Goal: Task Accomplishment & Management: Use online tool/utility

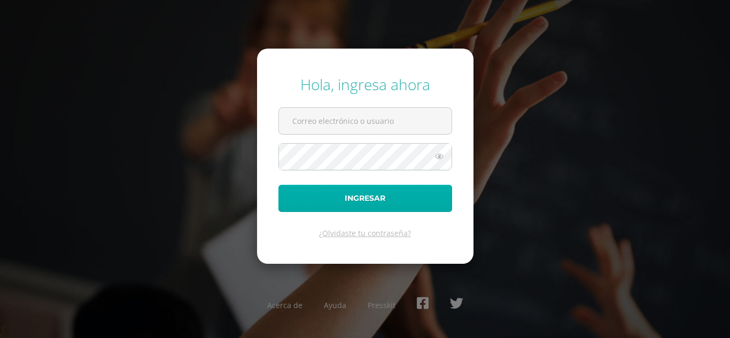
type input "[PERSON_NAME][EMAIL_ADDRESS][PERSON_NAME][DOMAIN_NAME]"
click at [365, 200] on button "Ingresar" at bounding box center [365, 198] width 174 height 27
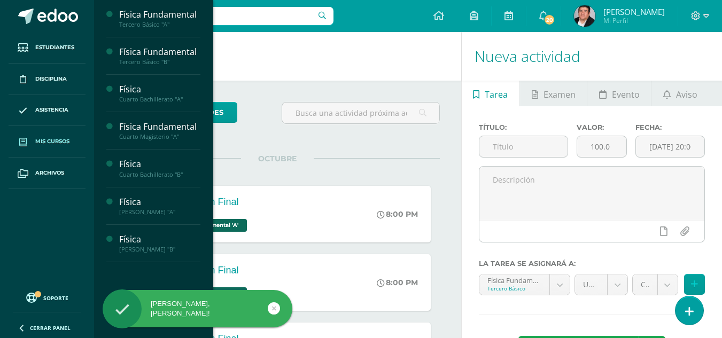
click at [52, 137] on span "Mis cursos" at bounding box center [52, 141] width 34 height 9
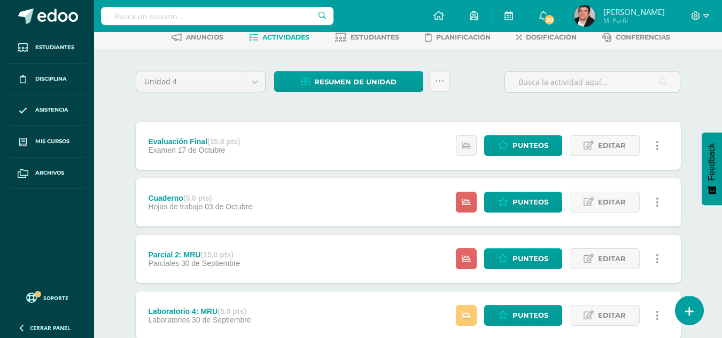
scroll to position [37, 0]
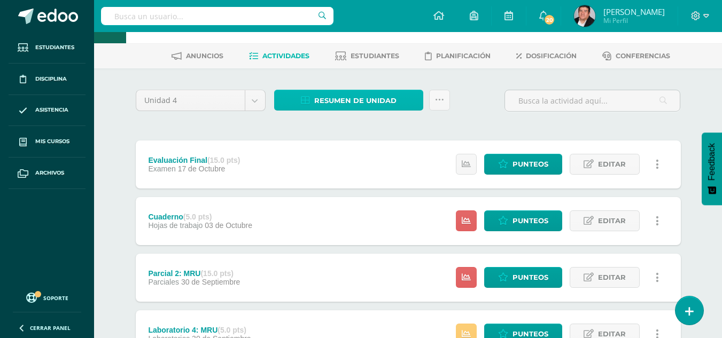
click at [343, 105] on span "Resumen de unidad" at bounding box center [355, 101] width 82 height 20
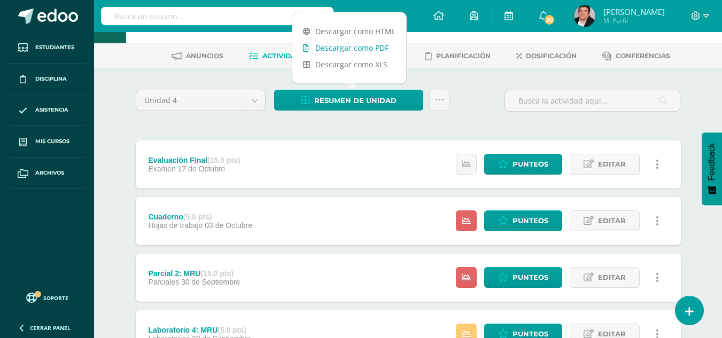
click at [343, 50] on link "Descargar como PDF" at bounding box center [349, 48] width 114 height 17
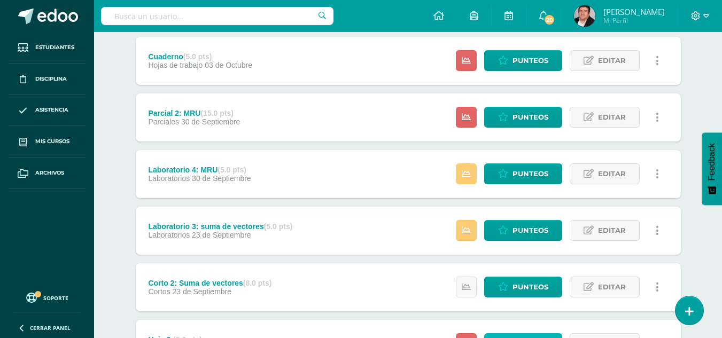
scroll to position [144, 0]
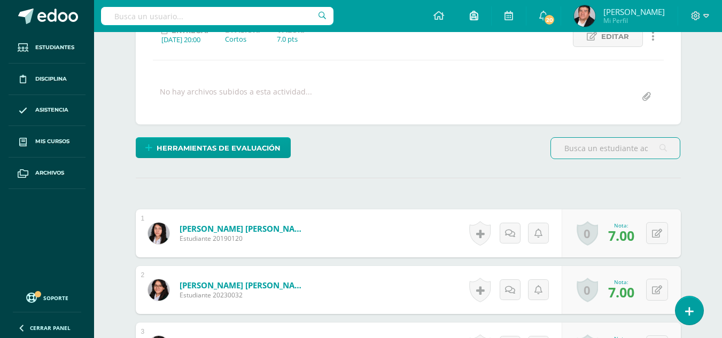
scroll to position [161, 0]
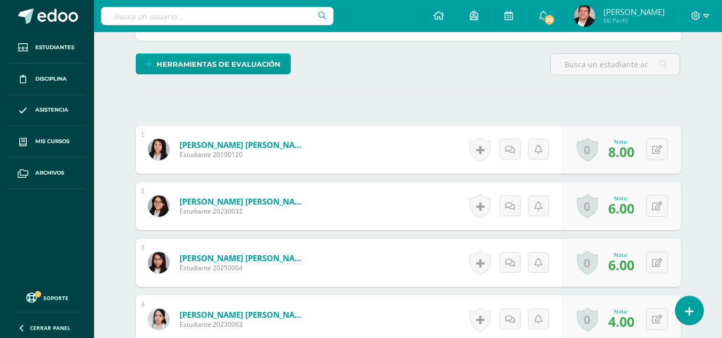
scroll to position [257, 0]
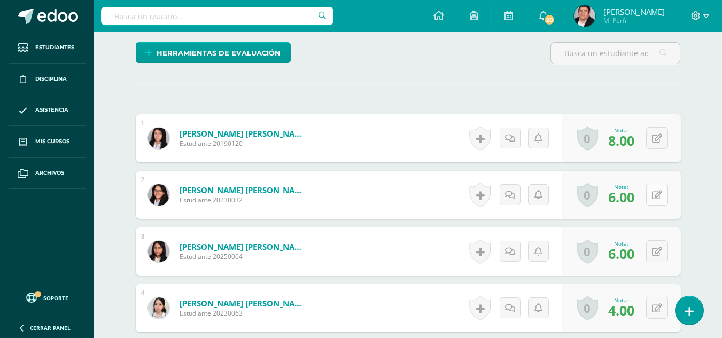
click at [660, 197] on icon at bounding box center [657, 195] width 10 height 9
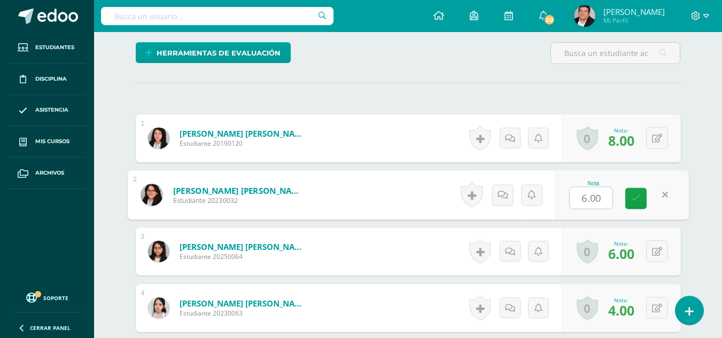
type input "8"
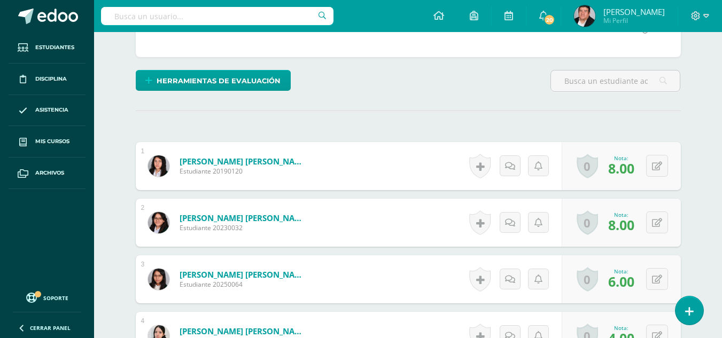
scroll to position [133, 0]
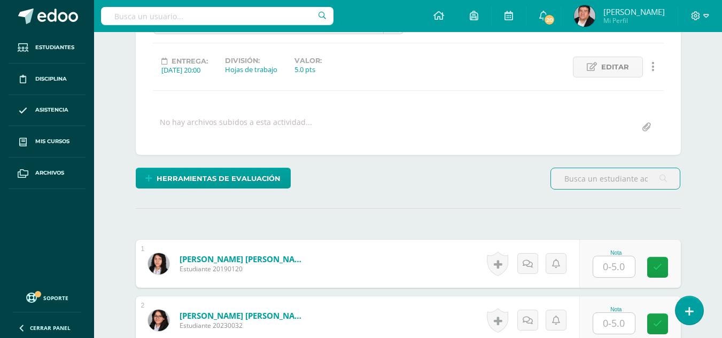
scroll to position [215, 0]
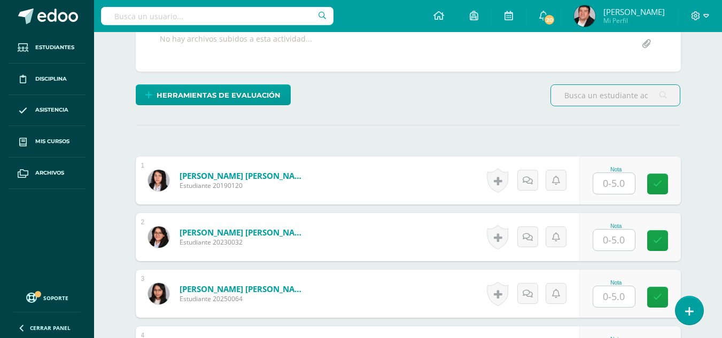
click at [621, 190] on input "text" at bounding box center [614, 183] width 42 height 21
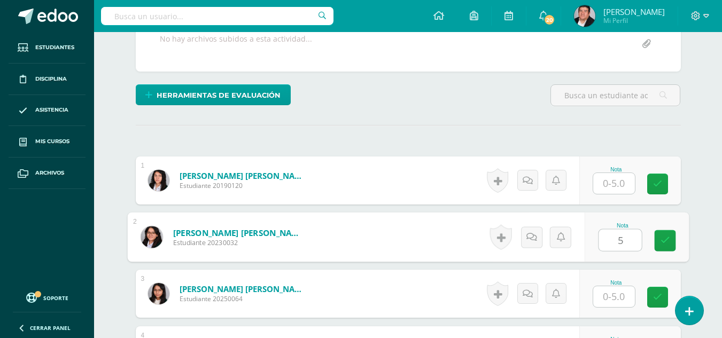
type input "5"
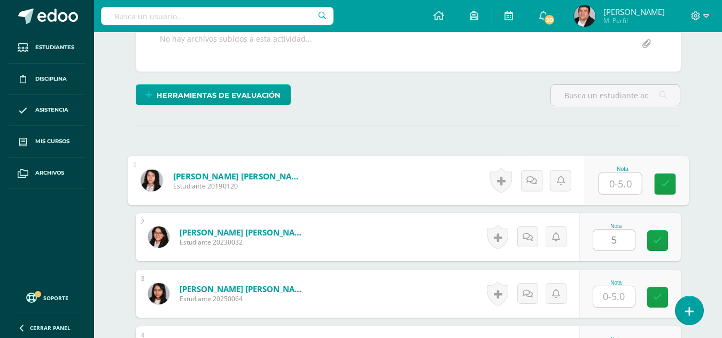
click at [625, 183] on input "text" at bounding box center [620, 183] width 43 height 21
type input "5"
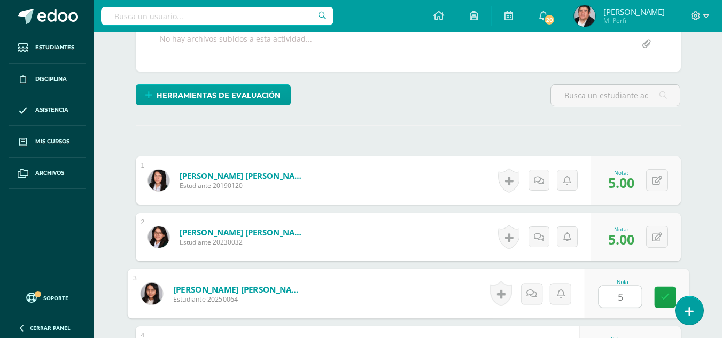
type input "5"
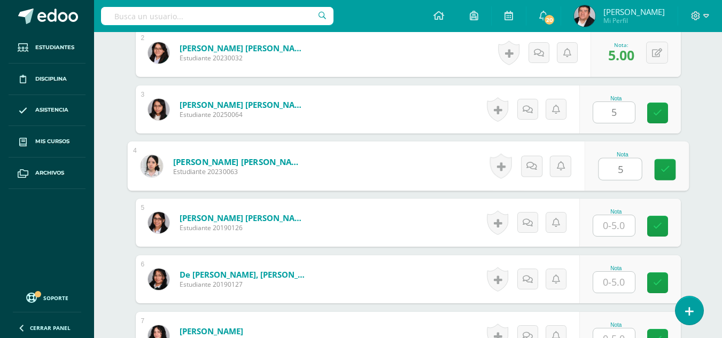
type input "5"
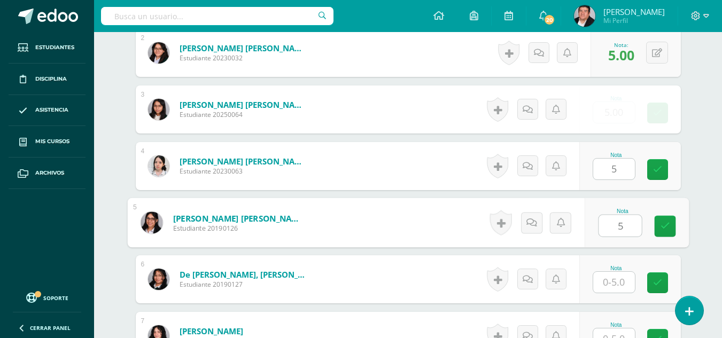
type input "5"
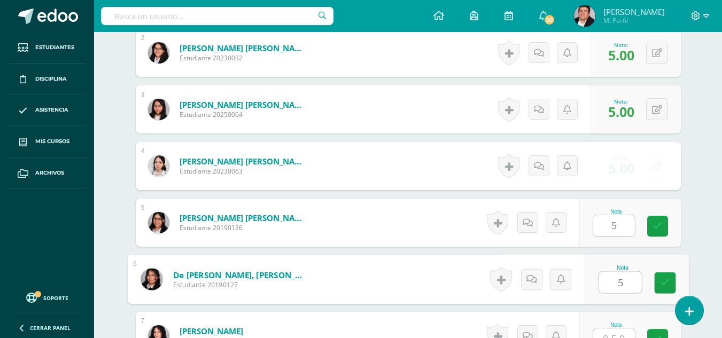
type input "5"
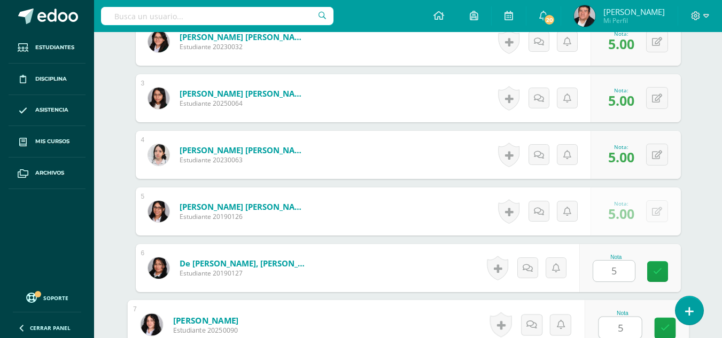
type input "5"
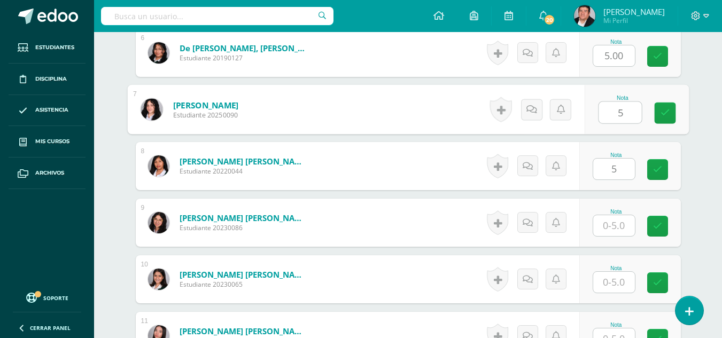
type input "5"
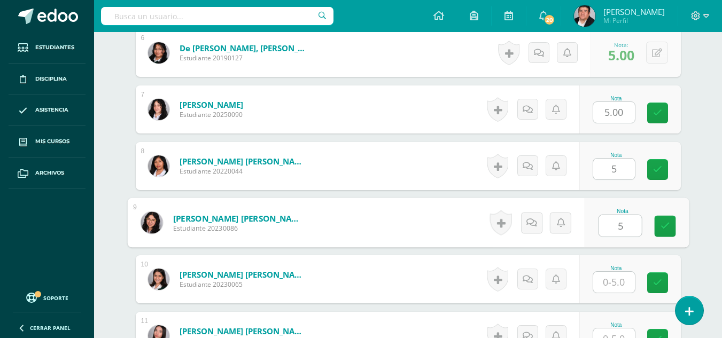
type input "5"
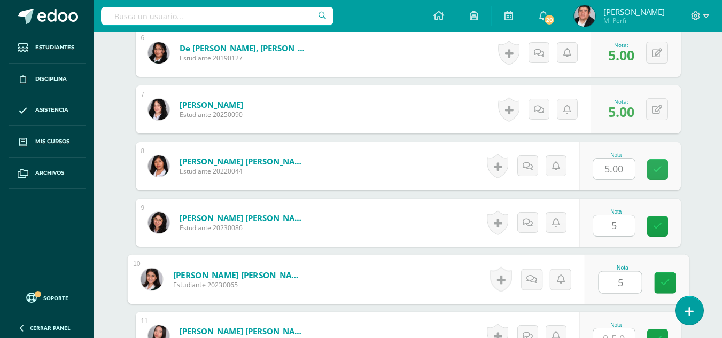
type input "5"
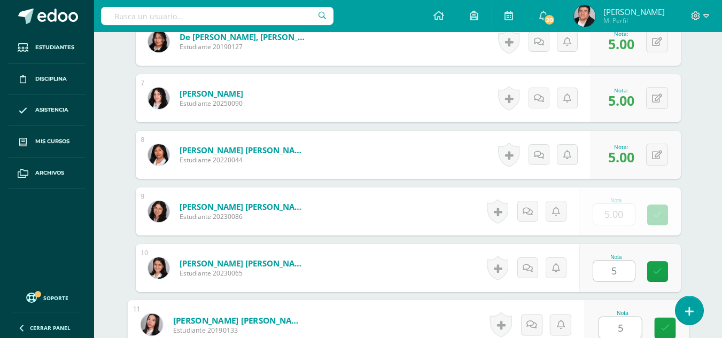
type input "5"
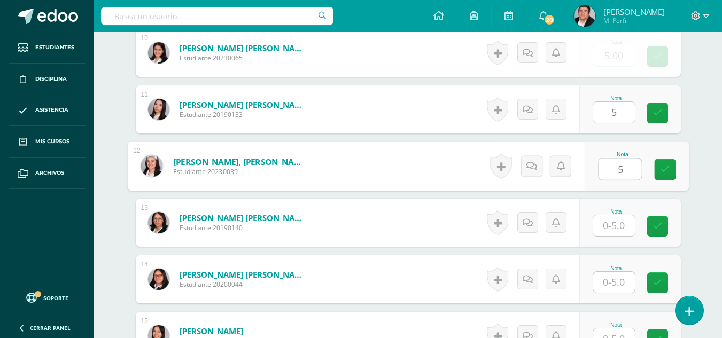
type input "5"
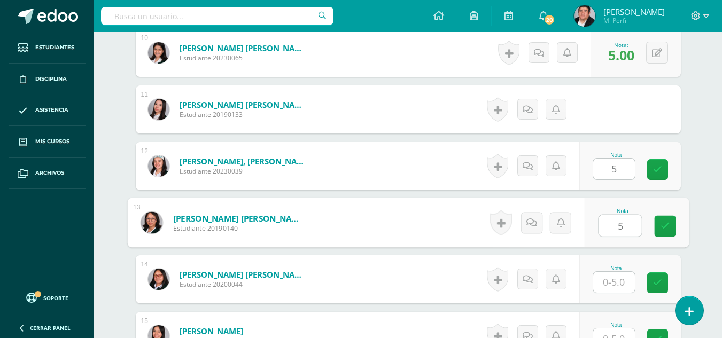
type input "5"
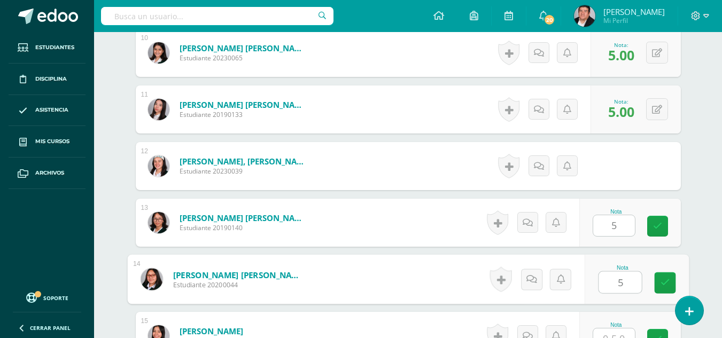
type input "5"
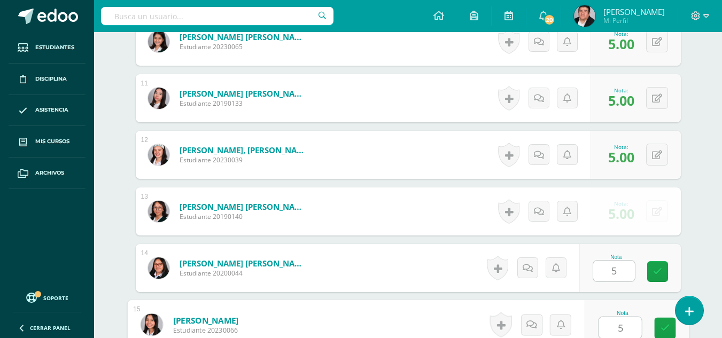
type input "5"
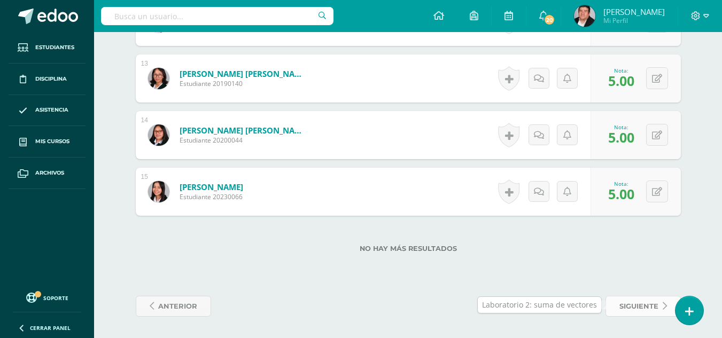
click at [637, 307] on span "siguiente" at bounding box center [639, 307] width 39 height 20
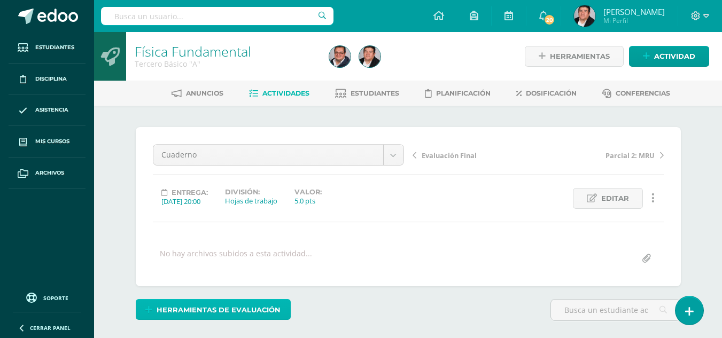
click at [260, 300] on span "Herramientas de evaluación" at bounding box center [219, 310] width 124 height 20
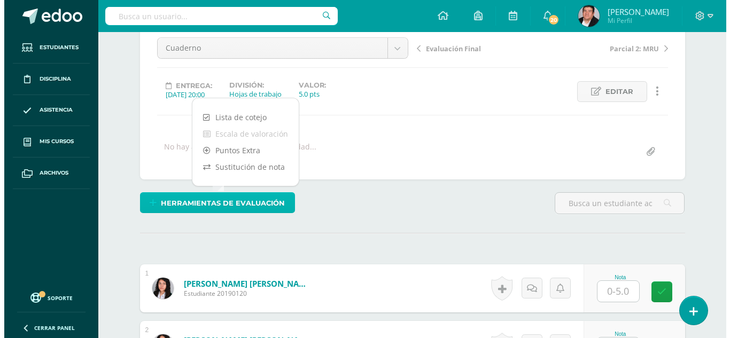
scroll to position [107, 0]
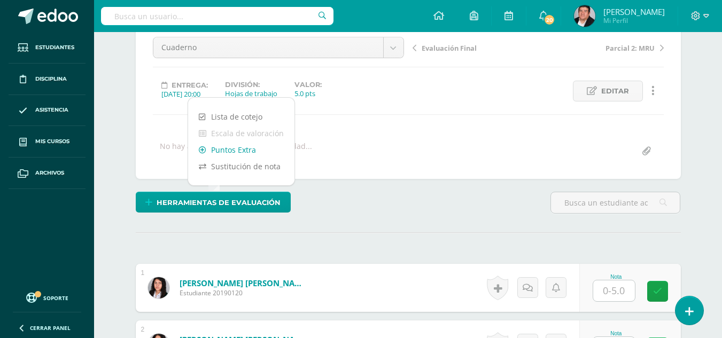
click at [241, 149] on link "Puntos Extra" at bounding box center [241, 150] width 106 height 17
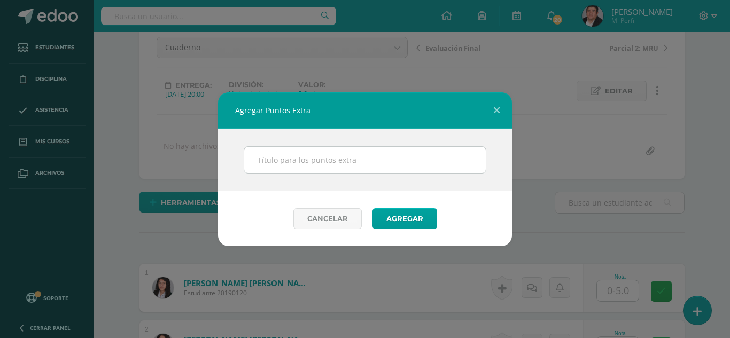
click at [227, 154] on div "Agregar Puntos Extra Cancelar Agregar" at bounding box center [365, 169] width 722 height 154
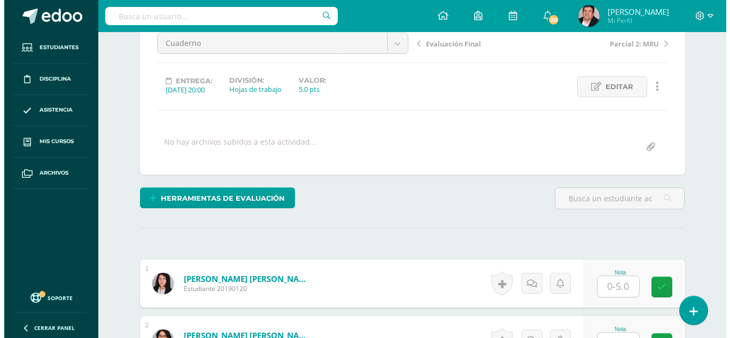
scroll to position [55, 0]
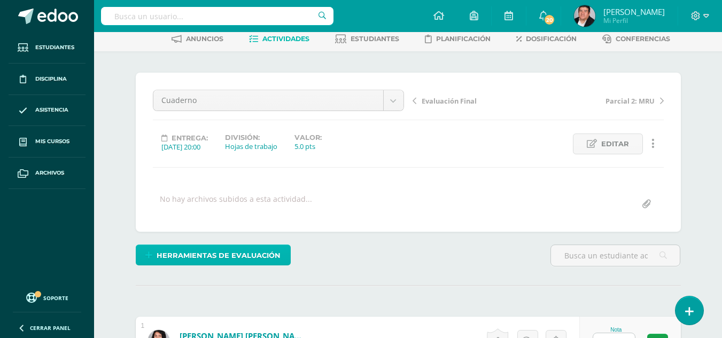
click at [249, 257] on span "Herramientas de evaluación" at bounding box center [219, 256] width 124 height 20
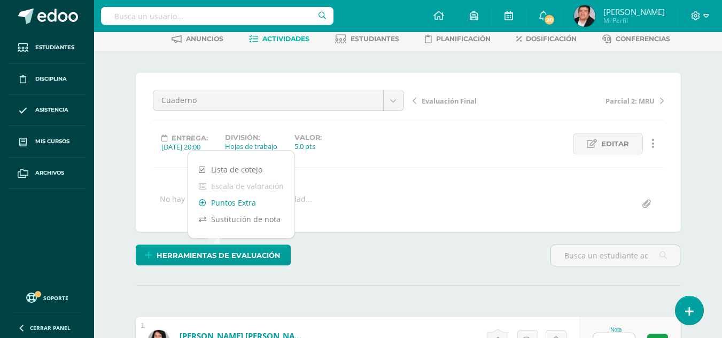
click at [239, 203] on link "Puntos Extra" at bounding box center [241, 203] width 106 height 17
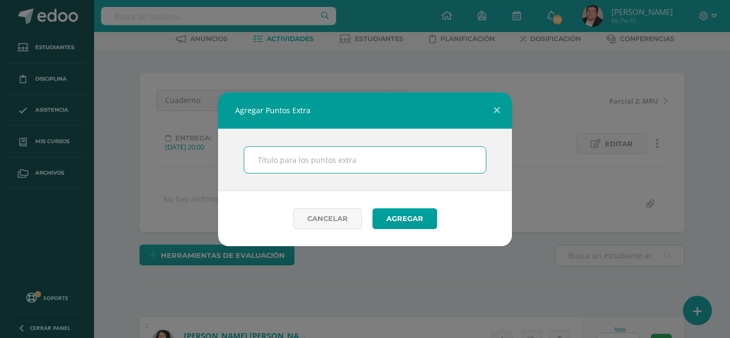
click at [292, 155] on input "text" at bounding box center [365, 160] width 242 height 26
click at [292, 161] on input "text" at bounding box center [365, 160] width 242 height 26
type input "Puntos Extra"
click at [414, 221] on button "Agregar" at bounding box center [405, 218] width 65 height 21
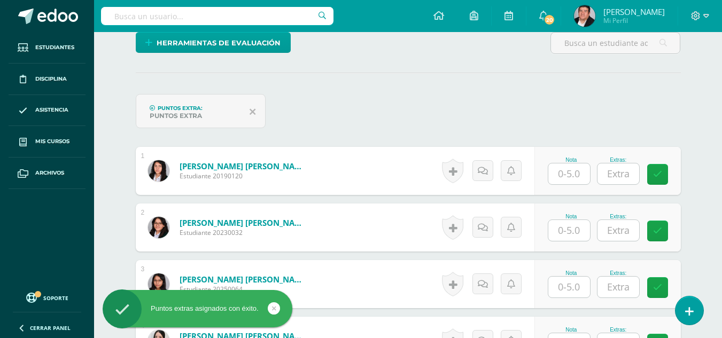
click at [570, 176] on input "text" at bounding box center [569, 174] width 42 height 21
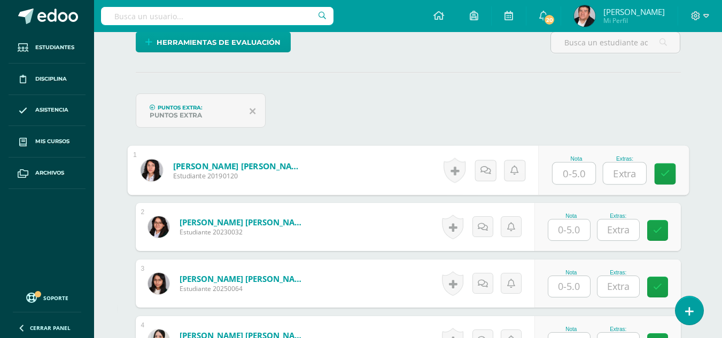
scroll to position [268, 0]
type input "5"
type input "1"
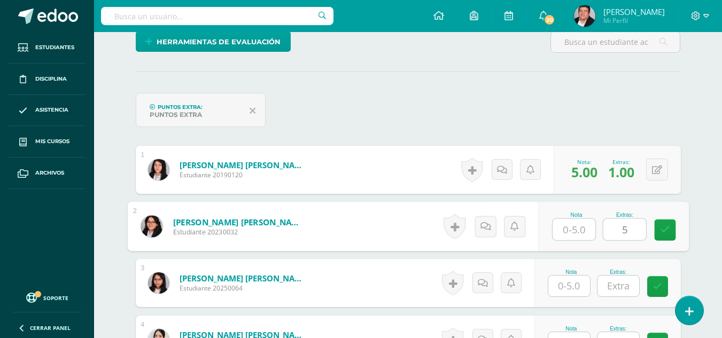
type input "5"
click at [578, 229] on input "text" at bounding box center [574, 229] width 43 height 21
type input "5"
type input "1"
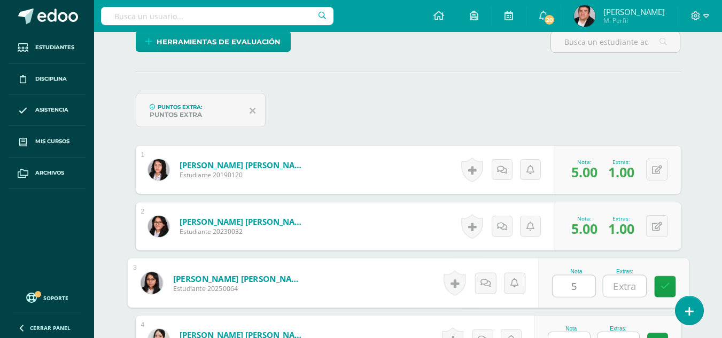
type input "5"
type input "1"
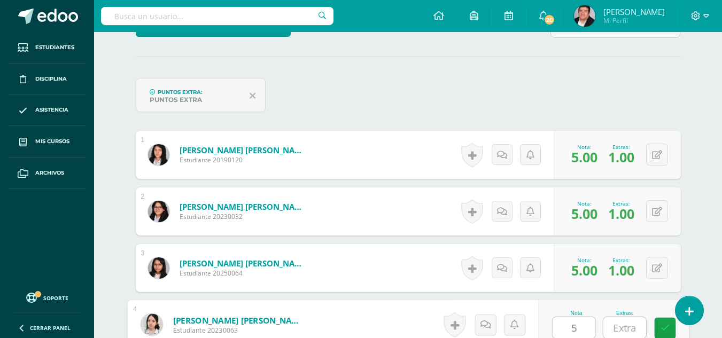
type input "5"
type input "1"
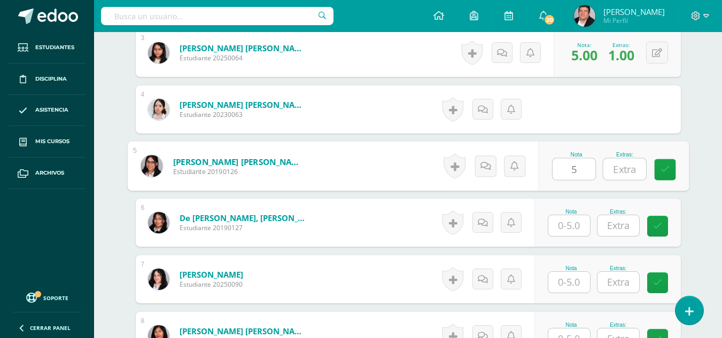
type input "5"
type input "1"
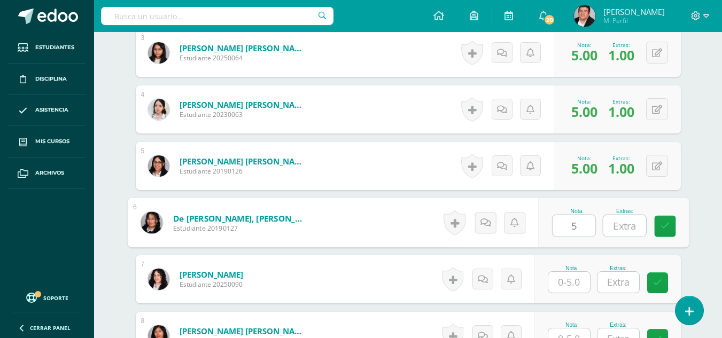
type input "5"
type input "1"
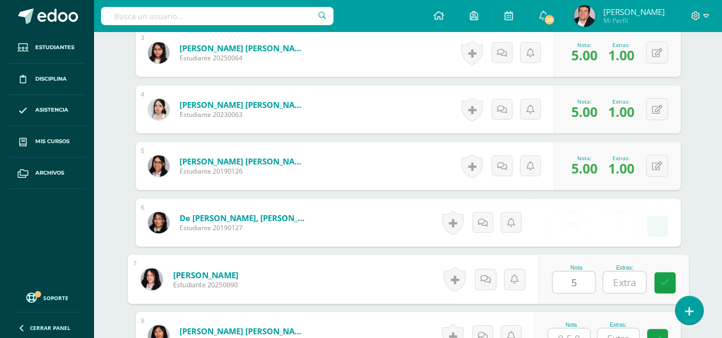
type input "5"
type input "1"
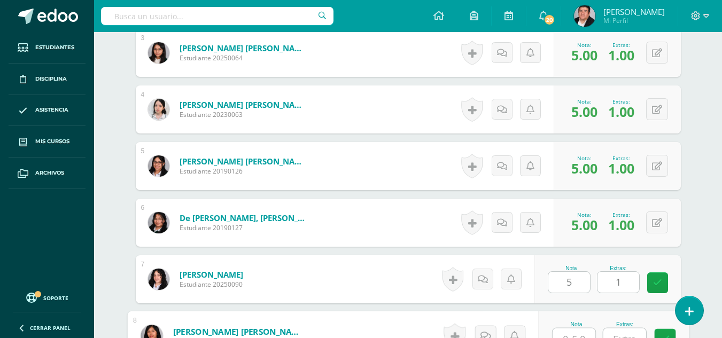
scroll to position [510, 0]
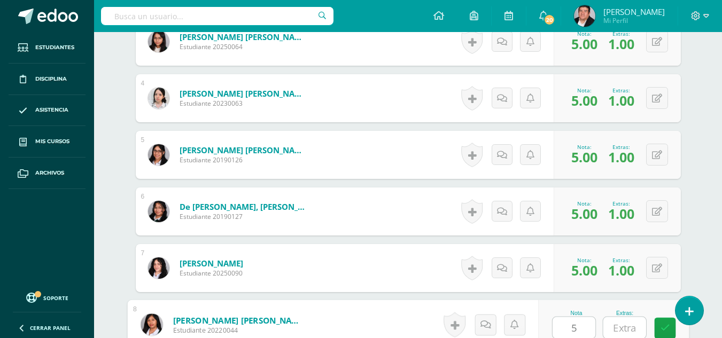
type input "5"
type input "1"
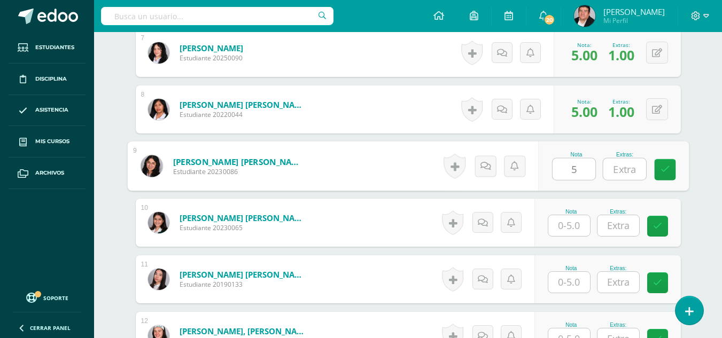
type input "5"
type input "1"
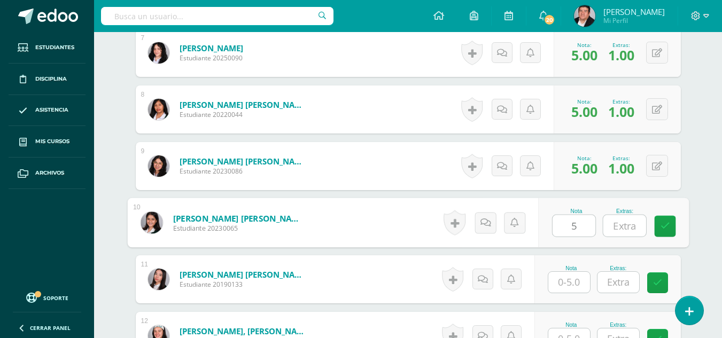
type input "5"
type input "1"
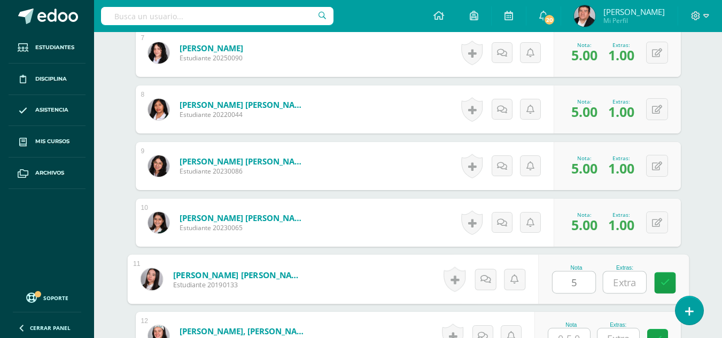
type input "5"
type input "1"
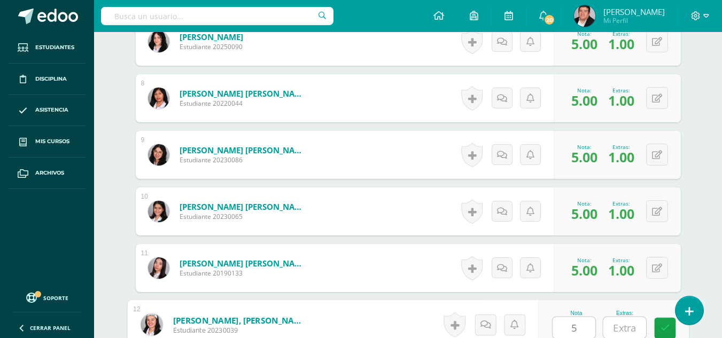
type input "5"
type input "1"
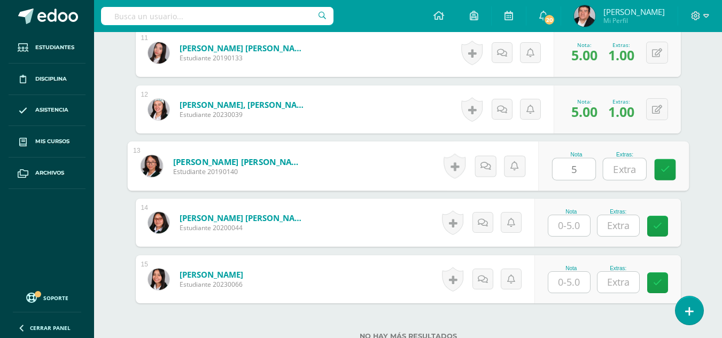
type input "5"
type input "1"
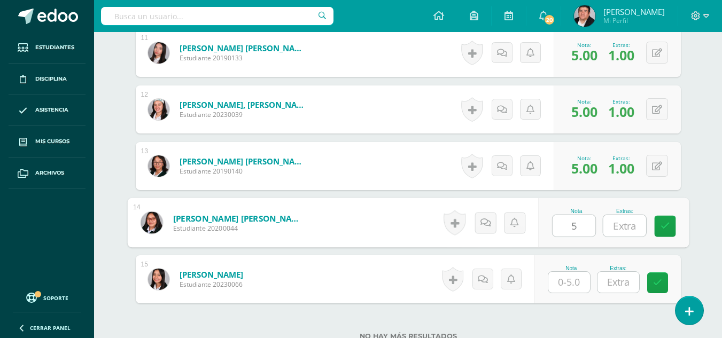
type input "5"
type input "1"
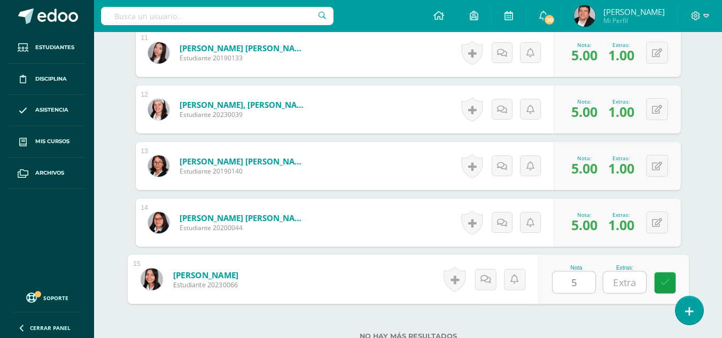
type input "5"
type input "1"
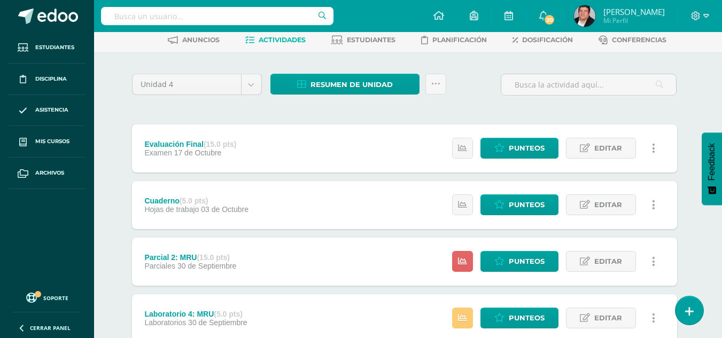
scroll to position [107, 4]
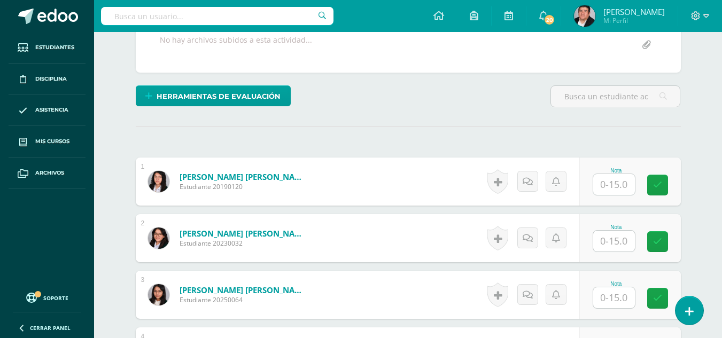
scroll to position [214, 0]
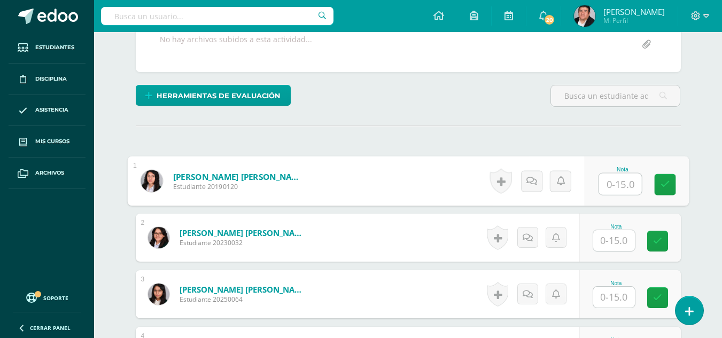
click at [609, 179] on input "text" at bounding box center [620, 184] width 43 height 21
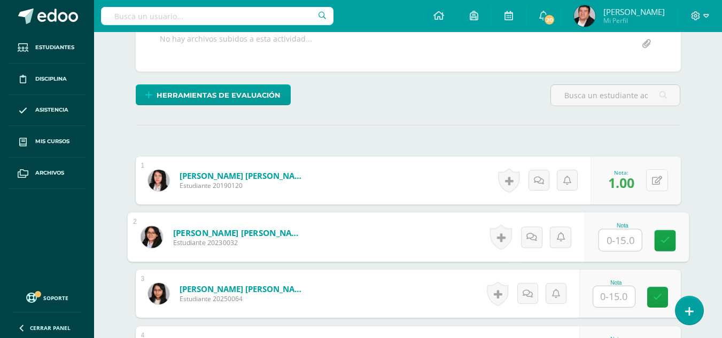
click at [659, 181] on icon at bounding box center [657, 180] width 10 height 9
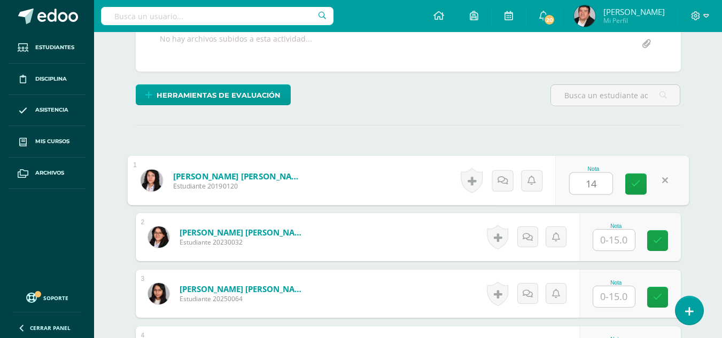
type input "14"
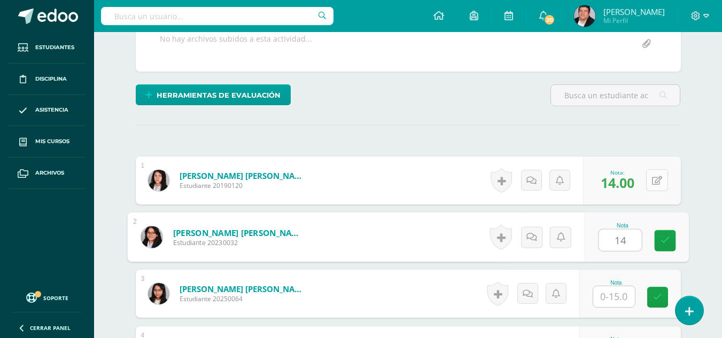
type input "14"
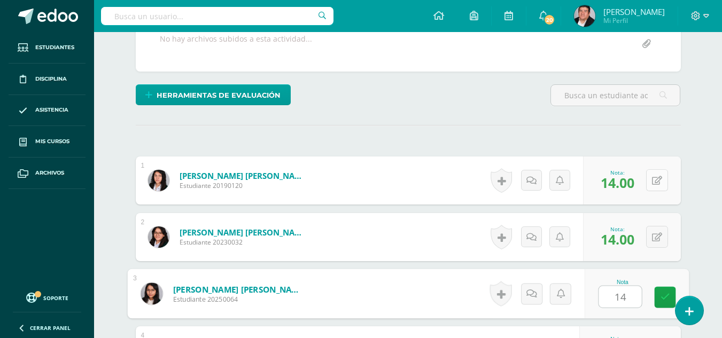
type input "14"
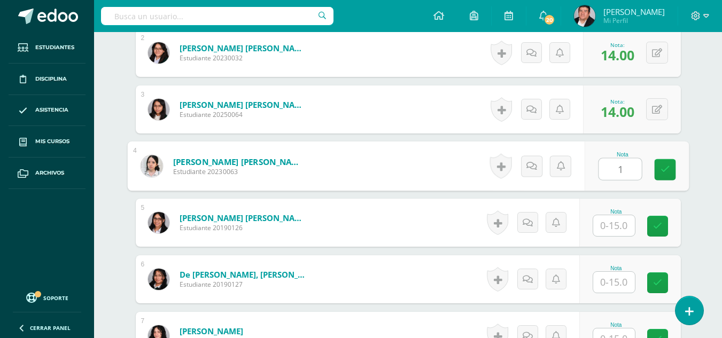
type input "1"
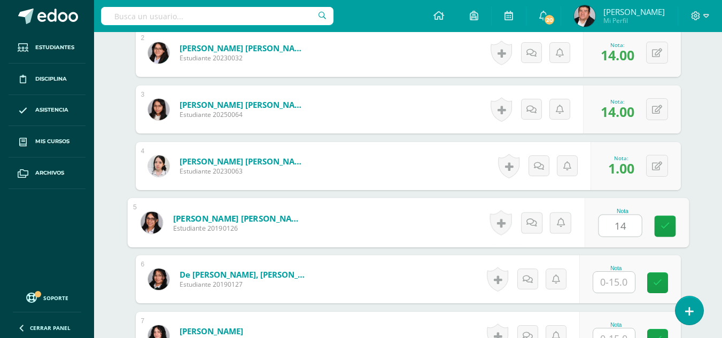
type input "14"
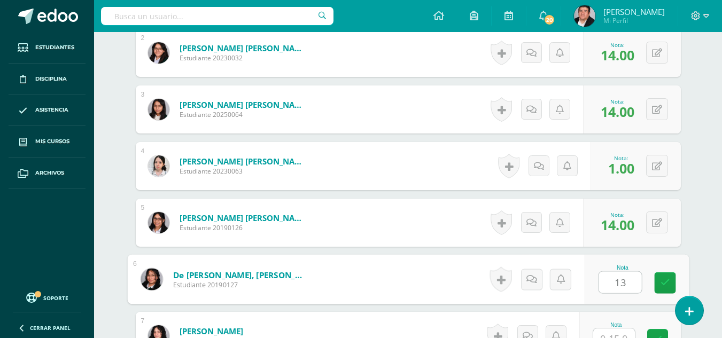
type input "13"
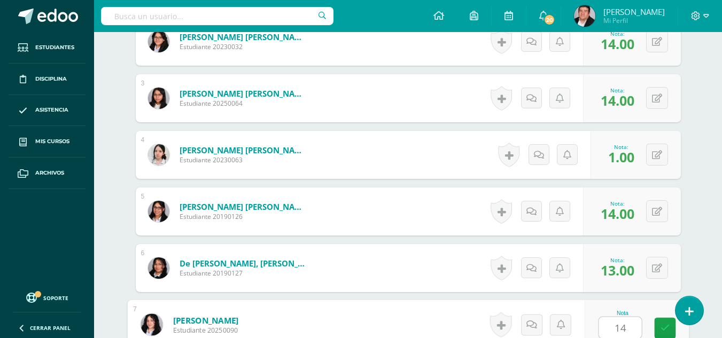
type input "14"
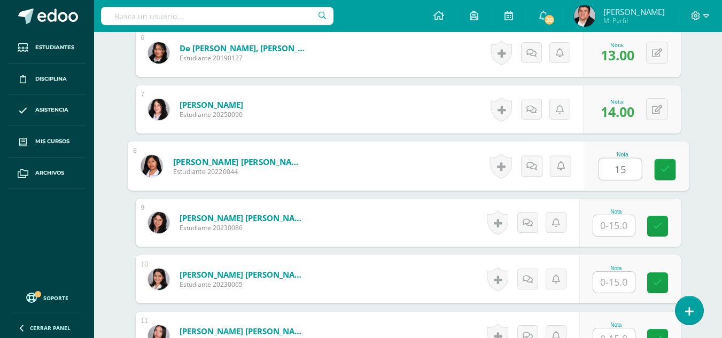
type input "15"
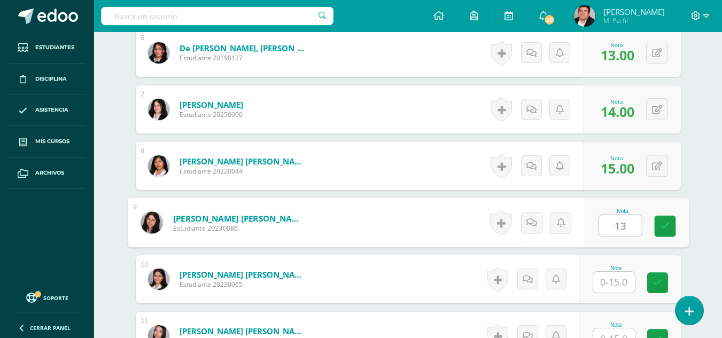
type input "13"
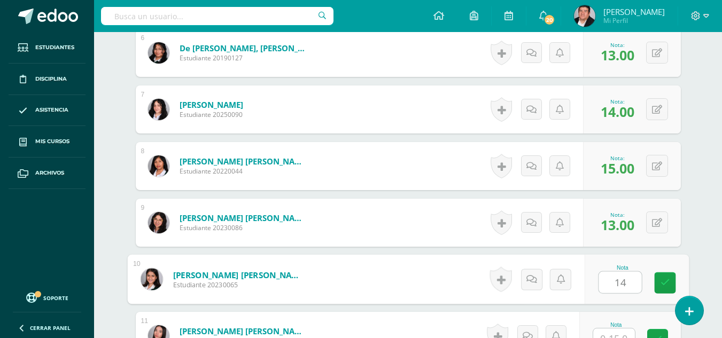
type input "14"
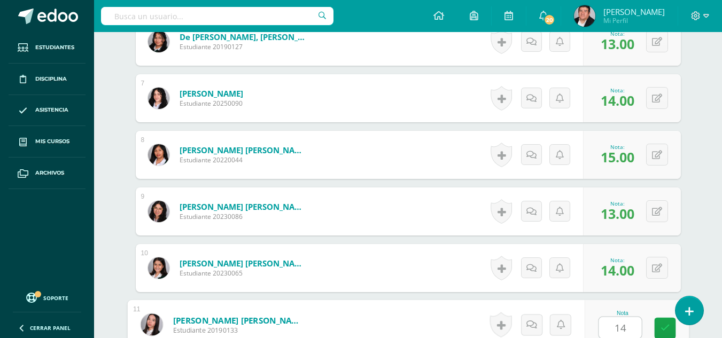
type input "14"
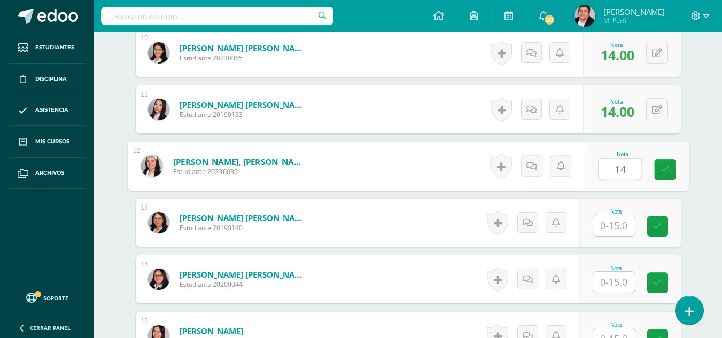
type input "14"
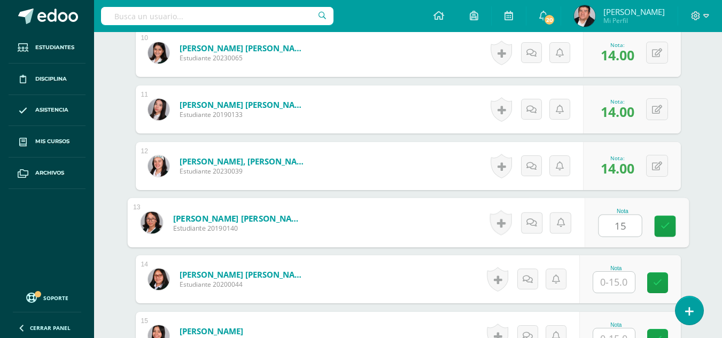
type input "15"
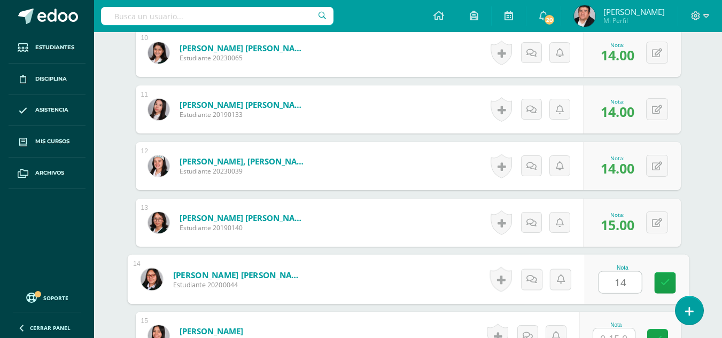
type input "14"
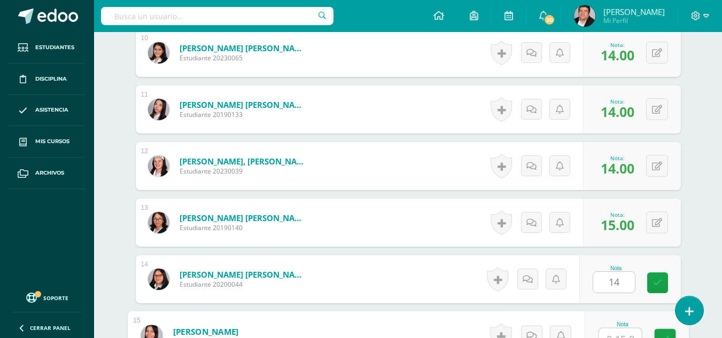
scroll to position [864, 0]
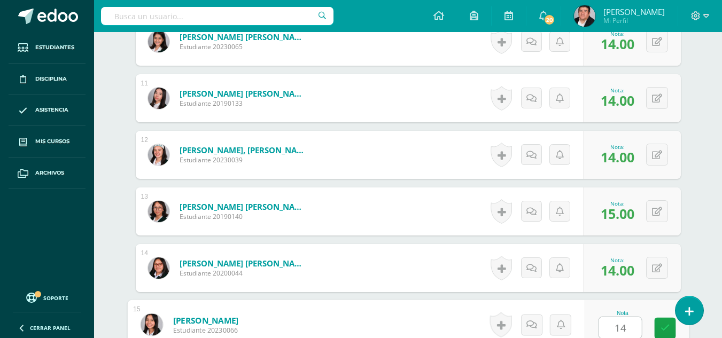
type input "14"
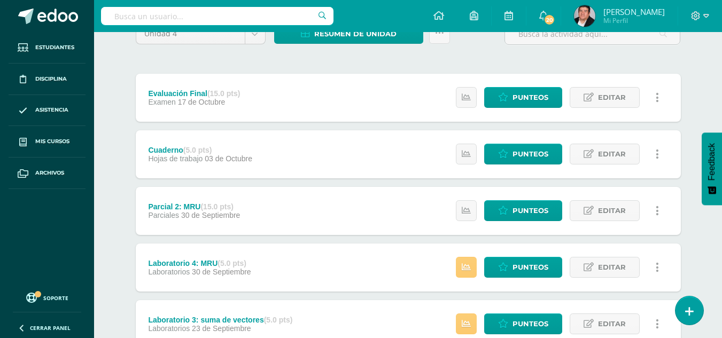
scroll to position [107, 0]
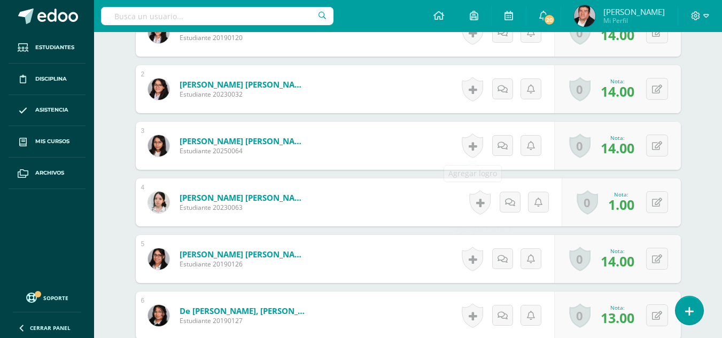
scroll to position [375, 0]
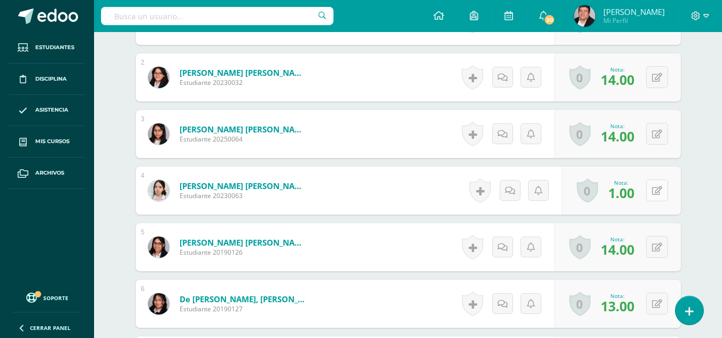
click at [660, 193] on icon at bounding box center [657, 191] width 10 height 9
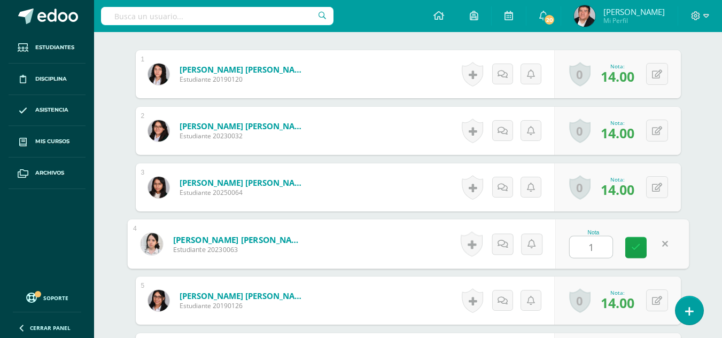
type input "13"
